Goal: Information Seeking & Learning: Learn about a topic

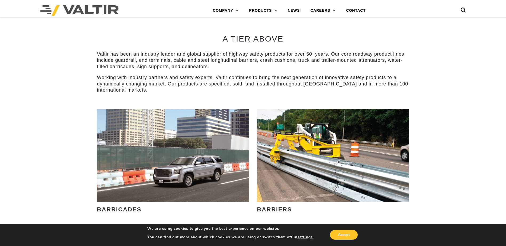
scroll to position [293, 0]
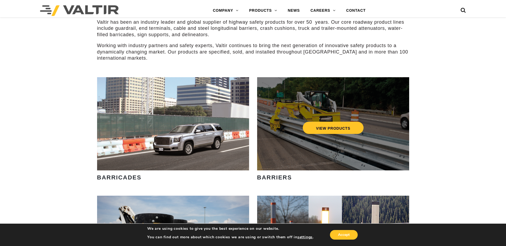
click at [277, 115] on div "VIEW PRODUCTS" at bounding box center [333, 123] width 152 height 93
click at [317, 127] on link "VIEW PRODUCTS" at bounding box center [332, 128] width 61 height 12
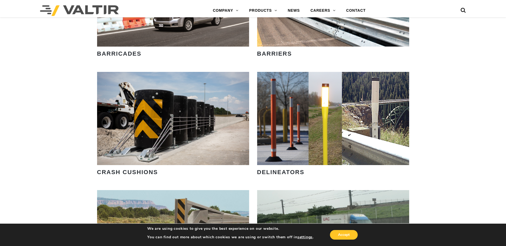
scroll to position [427, 0]
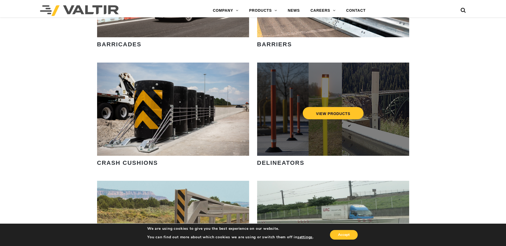
click at [277, 102] on div "VIEW PRODUCTS" at bounding box center [333, 109] width 152 height 93
click at [314, 114] on link "VIEW PRODUCTS" at bounding box center [332, 113] width 61 height 12
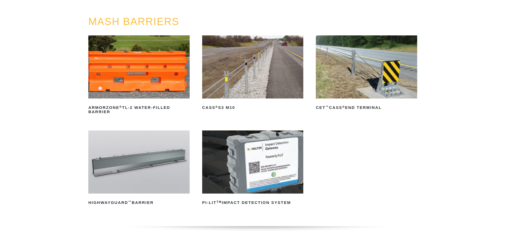
scroll to position [53, 0]
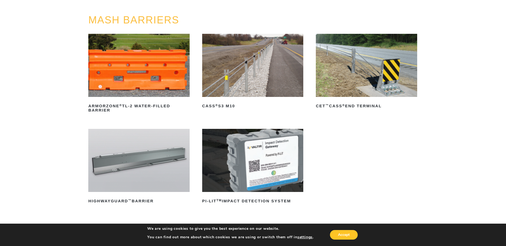
click at [143, 160] on img at bounding box center [138, 160] width 101 height 63
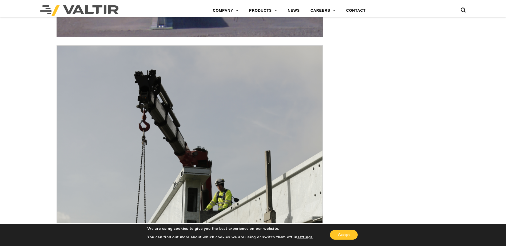
scroll to position [1627, 0]
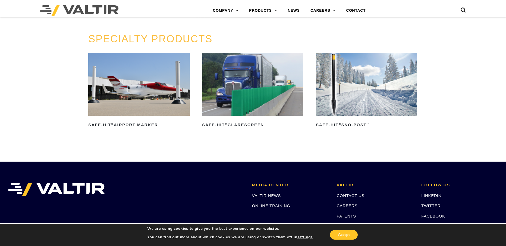
scroll to position [480, 0]
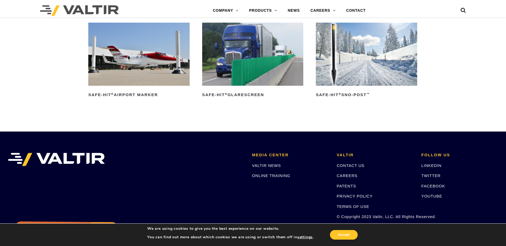
click at [335, 78] on img at bounding box center [366, 54] width 101 height 63
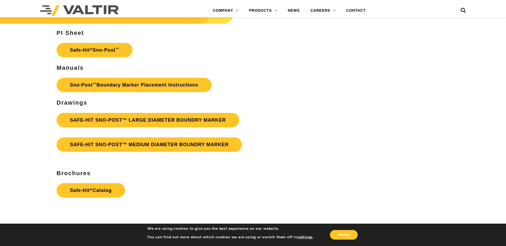
scroll to position [1040, 0]
